Goal: Task Accomplishment & Management: Manage account settings

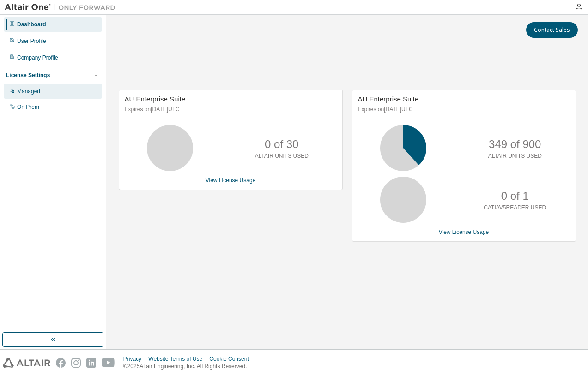
click at [33, 91] on div "Managed" at bounding box center [28, 91] width 23 height 7
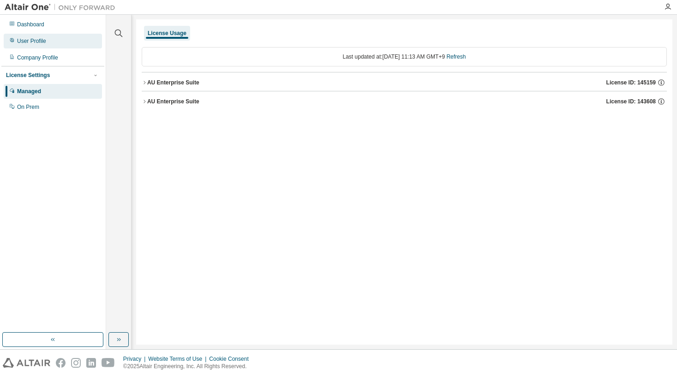
click at [42, 39] on div "User Profile" at bounding box center [31, 40] width 29 height 7
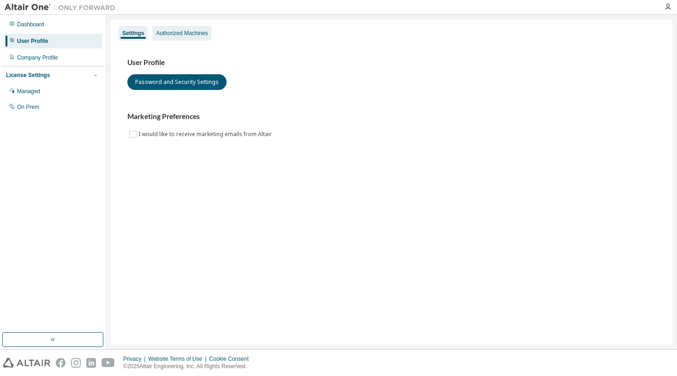
click at [187, 36] on div "Authorized Machines" at bounding box center [182, 33] width 52 height 7
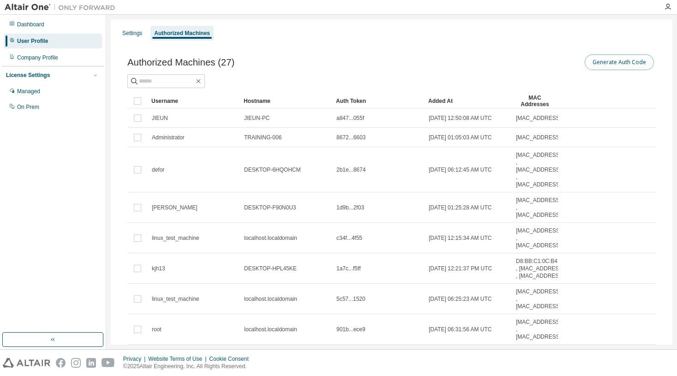
click at [587, 62] on button "Generate Auth Code" at bounding box center [619, 62] width 69 height 16
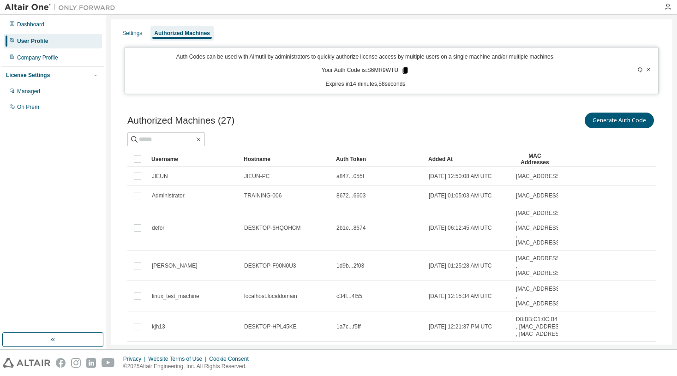
click at [403, 69] on icon at bounding box center [405, 70] width 5 height 6
click at [447, 110] on div "Authorized Machines (27) Generate Auth Code Clear Load Save Save As Field Opera…" at bounding box center [391, 303] width 551 height 407
click at [587, 71] on icon at bounding box center [641, 70] width 6 height 6
click at [587, 72] on icon at bounding box center [640, 70] width 4 height 6
click at [402, 72] on icon at bounding box center [404, 70] width 5 height 6
